Goal: Register for event/course

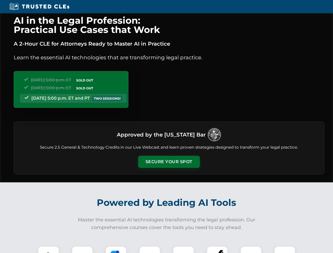
click at [169, 162] on button "Secure Your Spot" at bounding box center [169, 162] width 62 height 12
click at [48, 249] on img at bounding box center [48, 256] width 15 height 15
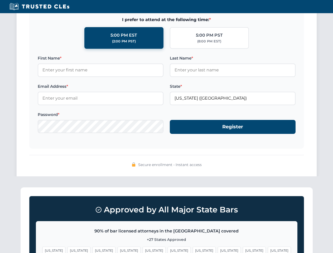
click at [243, 249] on span "[US_STATE]" at bounding box center [254, 250] width 23 height 8
